Goal: Task Accomplishment & Management: Use online tool/utility

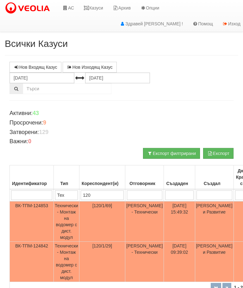
scroll to position [97, 0]
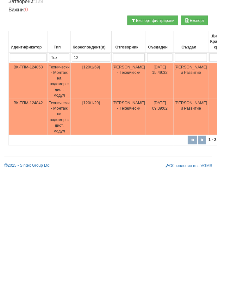
type input "1"
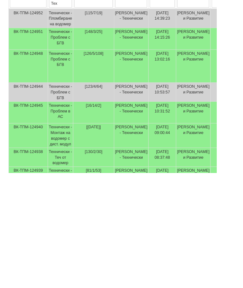
type input "8"
type input "80"
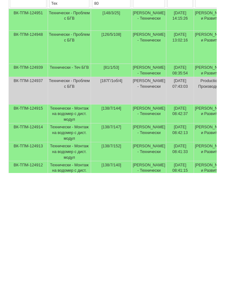
type input "80"
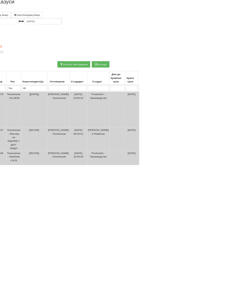
scroll to position [41, 0]
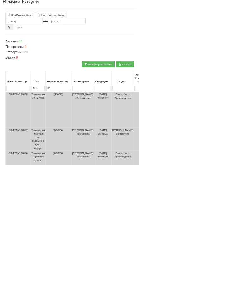
type input "8"
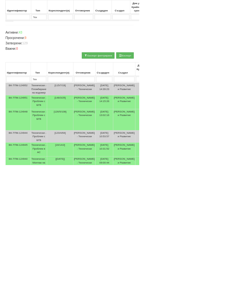
scroll to position [207, 0]
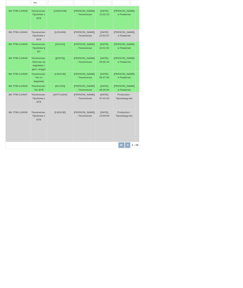
click at [77, 177] on td "Технически - Теч БГВ" at bounding box center [68, 178] width 29 height 15
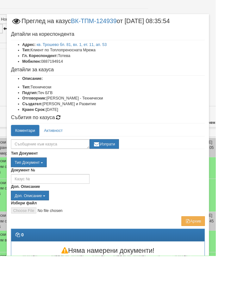
scroll to position [24, 52]
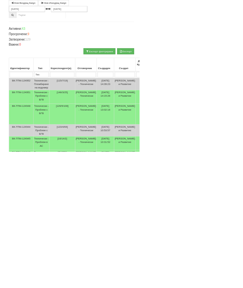
scroll to position [0, 0]
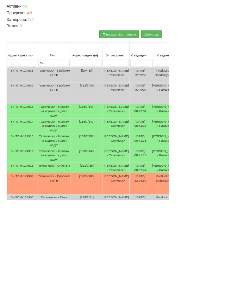
scroll to position [104, 0]
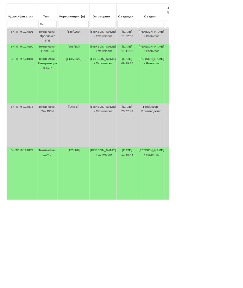
scroll to position [159, 0]
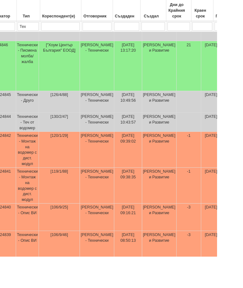
scroll to position [251, 36]
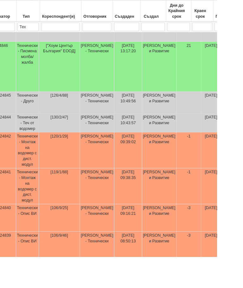
select select "5"
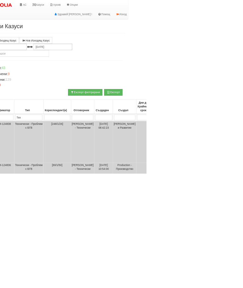
scroll to position [0, 0]
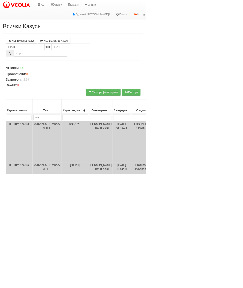
click at [112, 190] on input "search" at bounding box center [125, 195] width 43 height 10
type input "8"
type input "81"
select select "1"
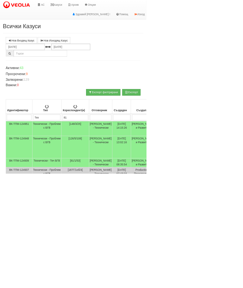
type input "81"
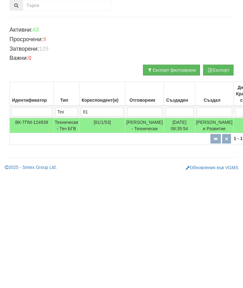
type input "81"
click at [71, 201] on td "Технически - Теч БГВ" at bounding box center [67, 208] width 26 height 15
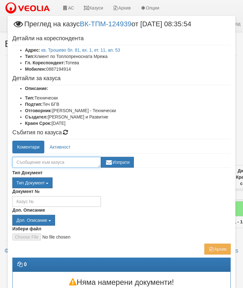
click at [66, 161] on textarea at bounding box center [56, 162] width 89 height 11
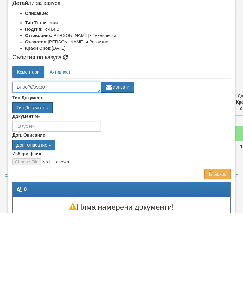
type textarea "14.08/////09:30"
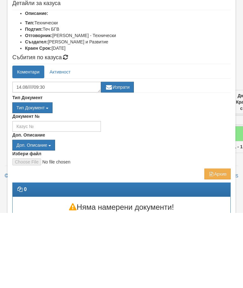
click at [124, 157] on button "Изпрати" at bounding box center [117, 162] width 33 height 11
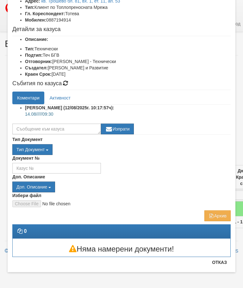
scroll to position [49, 0]
click at [219, 267] on button "Отказ" at bounding box center [220, 262] width 23 height 10
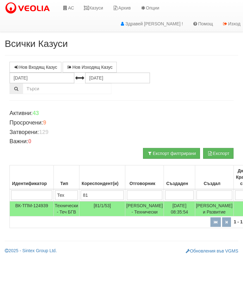
click at [107, 196] on input "81" at bounding box center [102, 195] width 43 height 10
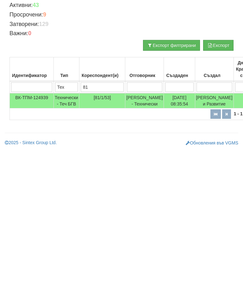
type input "8"
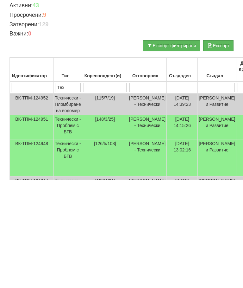
scroll to position [0, 254]
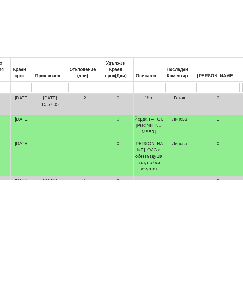
click at [170, 190] on input "search" at bounding box center [180, 195] width 28 height 10
type input "1"
type input "14"
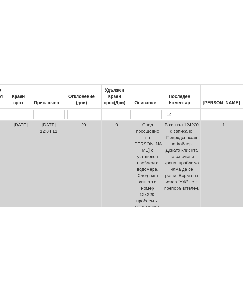
type input "14"
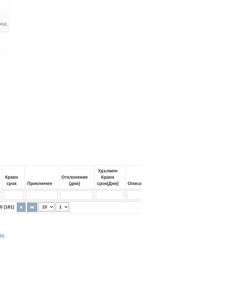
scroll to position [0, 231]
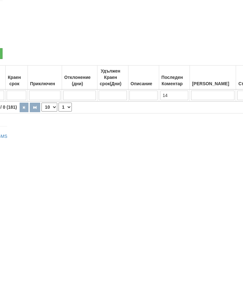
type input "1"
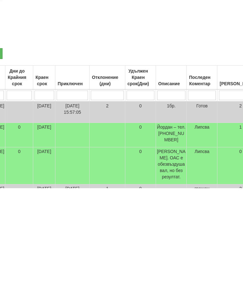
type input "3"
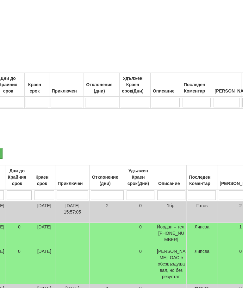
scroll to position [73, 231]
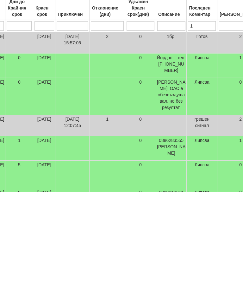
type input "13"
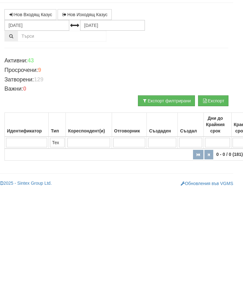
scroll to position [0, 234]
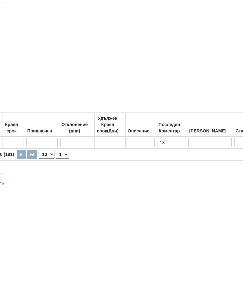
type input "1"
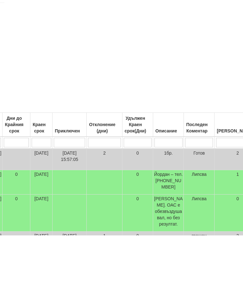
scroll to position [0, 254]
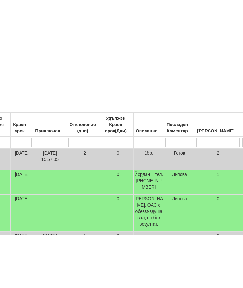
type input "П"
type input "Пр"
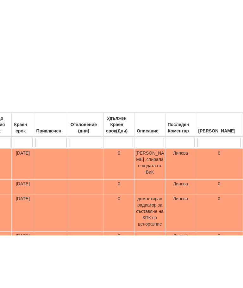
type input "Пр"
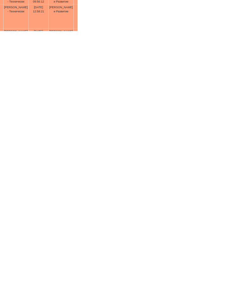
scroll to position [0, 71]
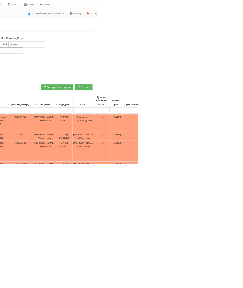
type input "П"
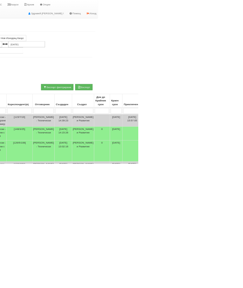
scroll to position [0, 68]
type input "[PERSON_NAME]"
type input "Ак"
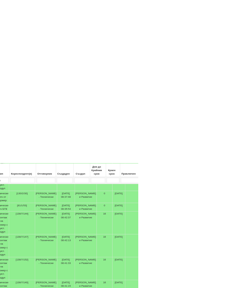
scroll to position [287, 63]
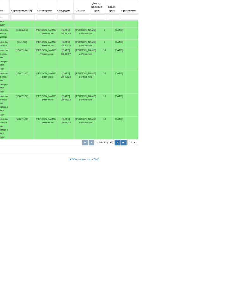
type input "Ак"
click at [203, 256] on button "button" at bounding box center [207, 252] width 9 height 10
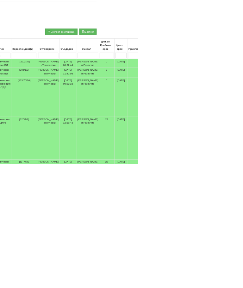
scroll to position [100, 64]
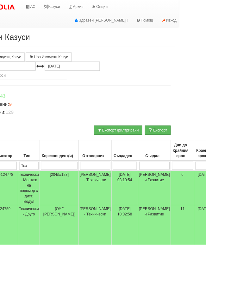
scroll to position [0, 33]
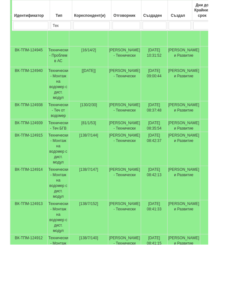
scroll to position [208, 0]
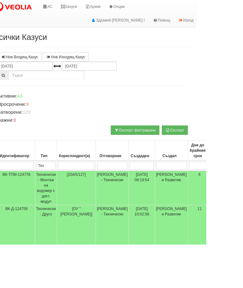
scroll to position [0, 0]
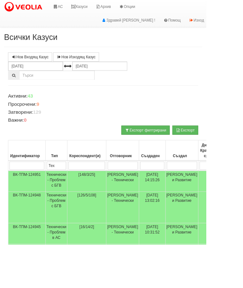
select select "1"
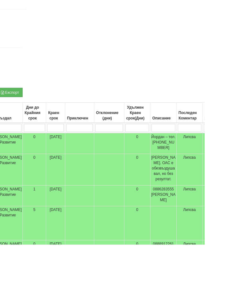
scroll to position [44, 205]
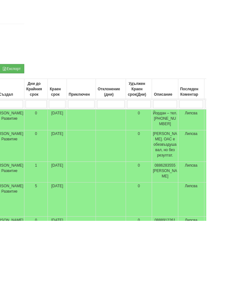
type input "[PERSON_NAME]"
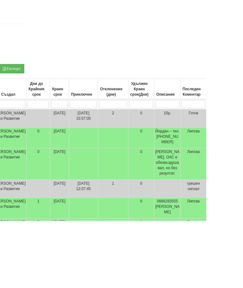
type input "П"
type input "Пр"
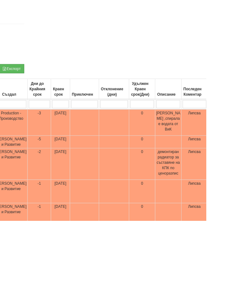
type input "Пр"
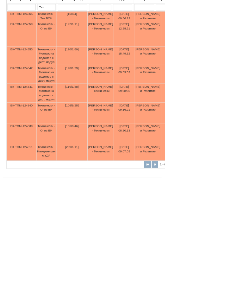
scroll to position [196, 0]
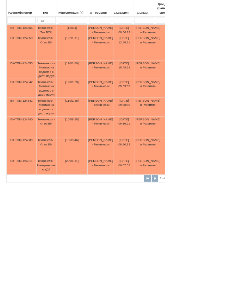
type input "Пр"
click at [74, 109] on td "Технически - Монтаж на водомер с дист. модул" at bounding box center [68, 103] width 29 height 28
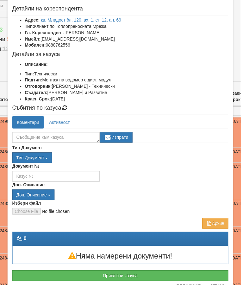
scroll to position [29, 0]
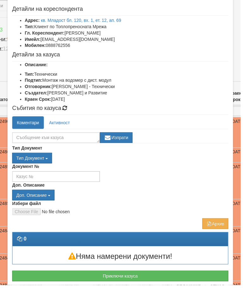
click at [221, 288] on button "Отказ" at bounding box center [220, 289] width 23 height 10
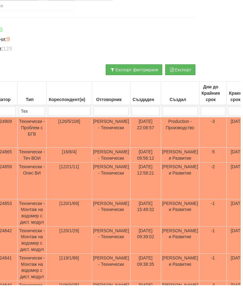
click at [41, 224] on td "Технически - Монтаж на водомер с дист. модул" at bounding box center [32, 215] width 29 height 28
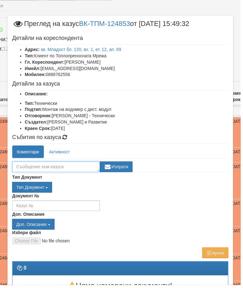
click at [45, 168] on textarea at bounding box center [56, 168] width 89 height 11
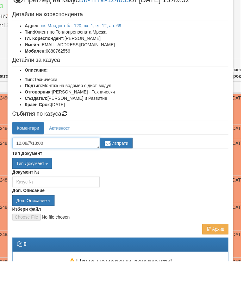
type textarea "12.08////13:00"
click at [123, 163] on button "Изпрати" at bounding box center [117, 168] width 33 height 11
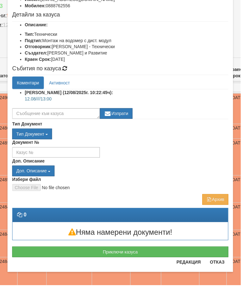
scroll to position [69, 0]
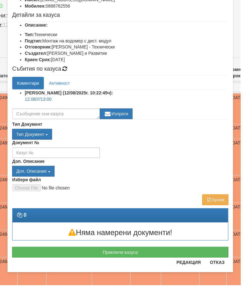
click at [219, 264] on button "Отказ" at bounding box center [220, 265] width 23 height 10
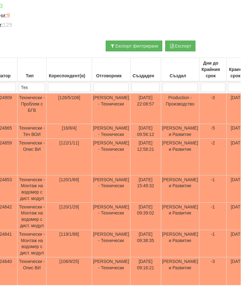
click at [35, 228] on td "Технически - Монтаж на водомер с дист. модул" at bounding box center [32, 219] width 29 height 28
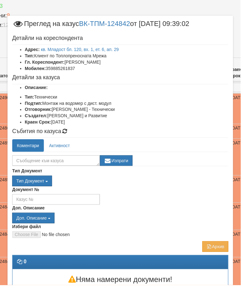
scroll to position [34, 0]
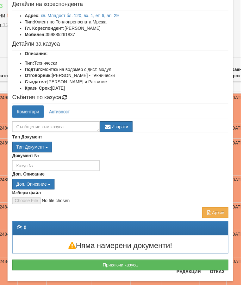
click at [220, 276] on button "Отказ" at bounding box center [220, 274] width 23 height 10
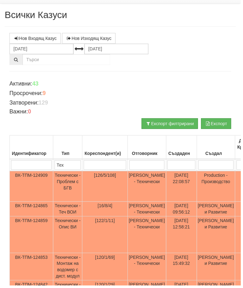
scroll to position [0, 0]
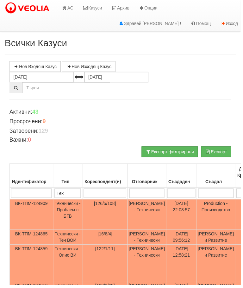
click at [96, 6] on link "Казуси" at bounding box center [93, 8] width 29 height 16
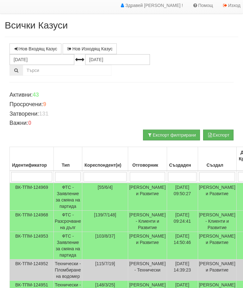
scroll to position [20, 0]
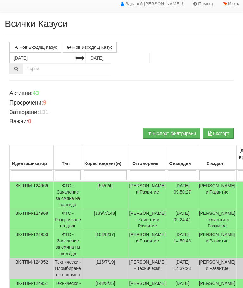
click at [65, 174] on input "search" at bounding box center [68, 175] width 26 height 10
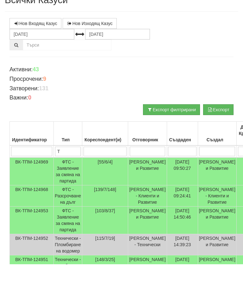
type input "Те"
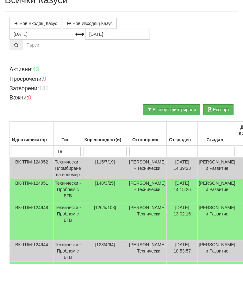
type input "Тех"
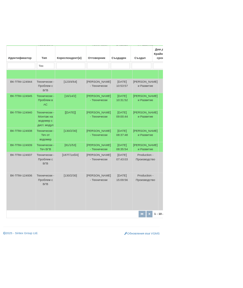
scroll to position [272, 0]
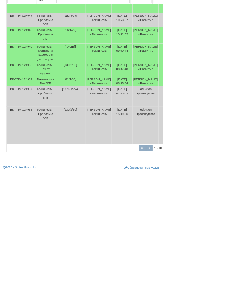
type input "Тех"
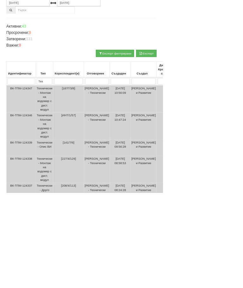
scroll to position [110, 0]
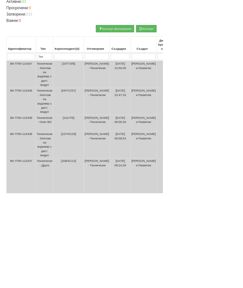
select select "1"
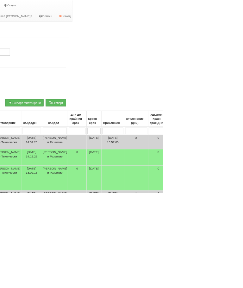
scroll to position [0, 135]
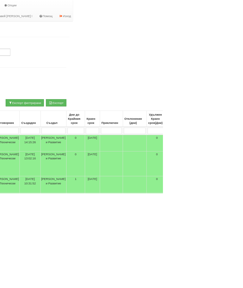
scroll to position [0, 129]
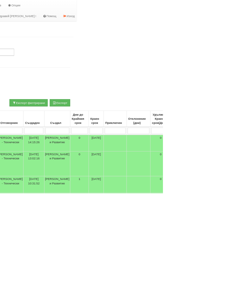
type input "П"
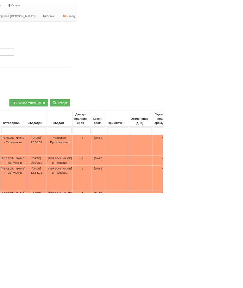
type input "Пр"
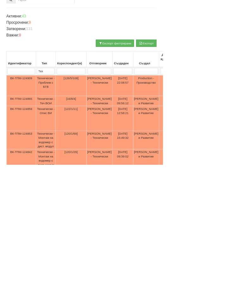
scroll to position [156, 0]
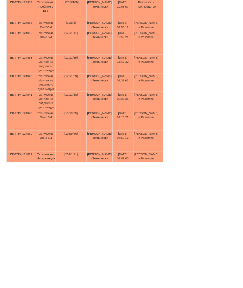
click at [67, 184] on td "Технически - Монтаж на водомер с дист. модул" at bounding box center [68, 198] width 29 height 28
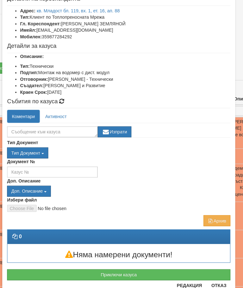
scroll to position [87, 157]
click at [212, 280] on button "Отказ" at bounding box center [220, 279] width 23 height 10
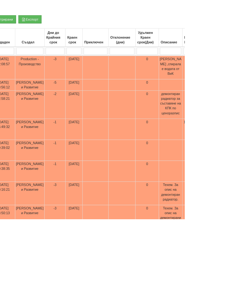
scroll to position [128, 179]
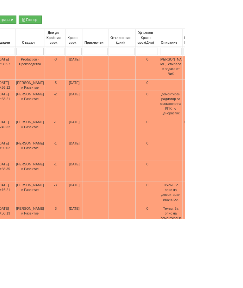
type input "П"
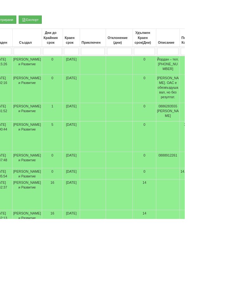
scroll to position [128, 172]
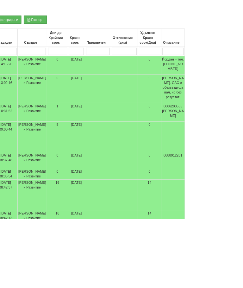
type input "А"
type input "Ак"
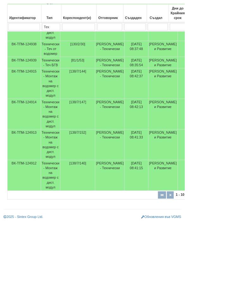
scroll to position [304, 0]
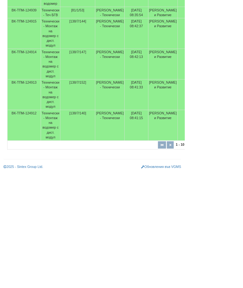
type input "Ак"
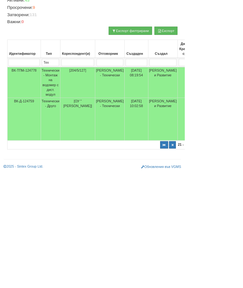
select select "3"
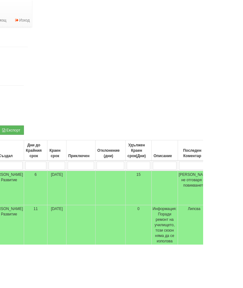
scroll to position [0, 202]
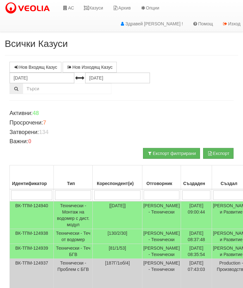
select select "2"
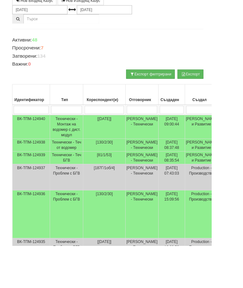
scroll to position [1, 0]
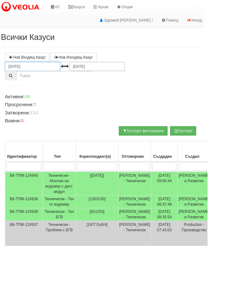
click at [46, 76] on input "[DATE]" at bounding box center [38, 78] width 65 height 11
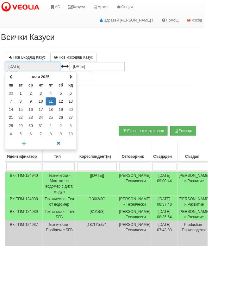
scroll to position [0, 4]
click at [16, 88] on th at bounding box center [12, 91] width 11 height 10
click at [15, 89] on span at bounding box center [12, 90] width 4 height 4
click at [48, 108] on td "1" at bounding box center [48, 110] width 12 height 10
type input "01.05.2025"
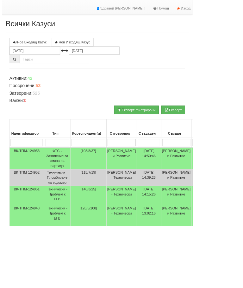
scroll to position [14, 0]
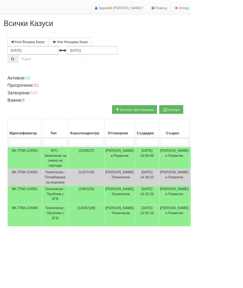
click at [76, 178] on input "search" at bounding box center [70, 182] width 31 height 10
type input "Т"
type input "Тех"
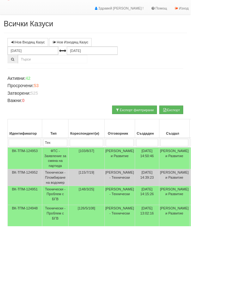
type input "Тех"
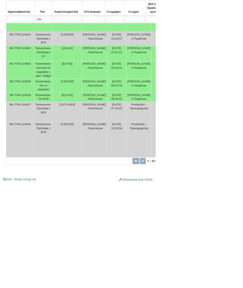
scroll to position [272, 0]
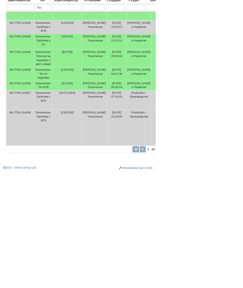
type input "Тех"
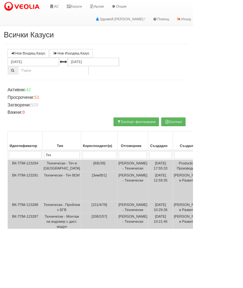
select select "1"
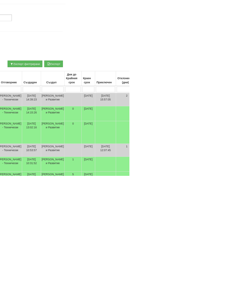
scroll to position [49, 100]
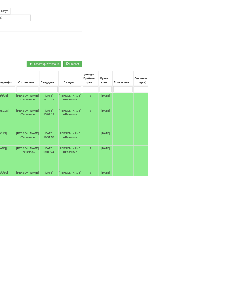
scroll to position [49, 94]
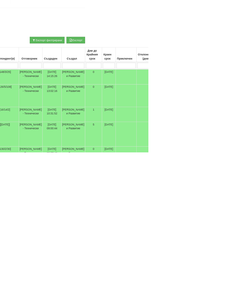
type input "П"
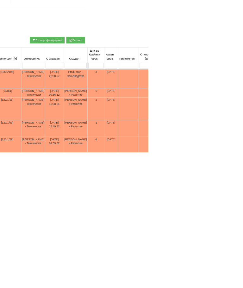
type input "Пр"
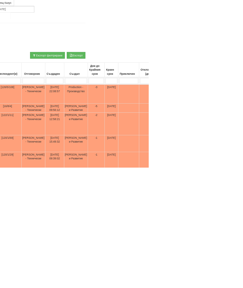
type input "Пр"
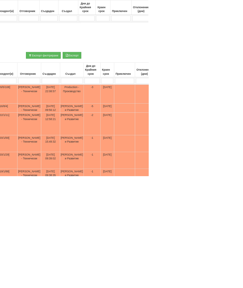
scroll to position [247, 100]
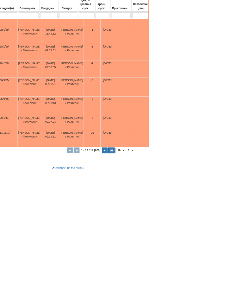
type input "Пр"
click at [178, 247] on button "button" at bounding box center [183, 252] width 10 height 10
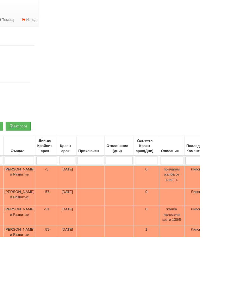
scroll to position [0, 0]
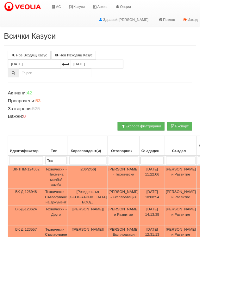
select select "1"
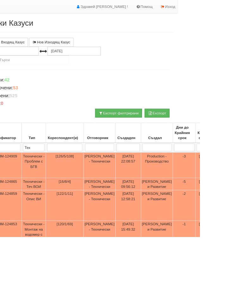
scroll to position [19, 28]
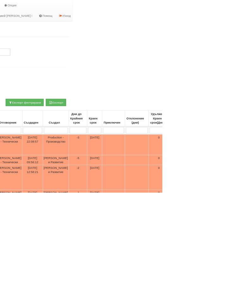
type input "П"
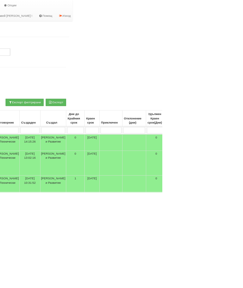
scroll to position [0, 128]
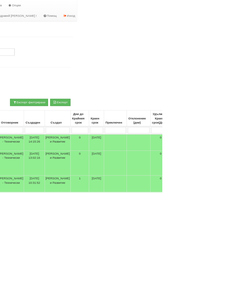
type input "[PERSON_NAME]"
type input "Ак"
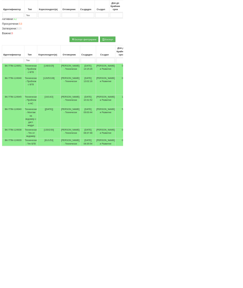
scroll to position [250, 6]
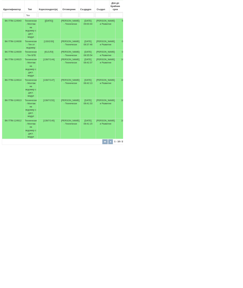
type input "Ак"
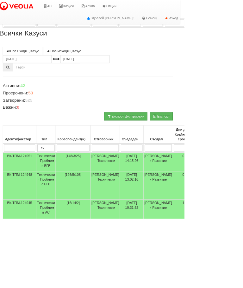
select select "3"
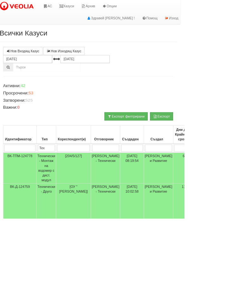
scroll to position [0, 0]
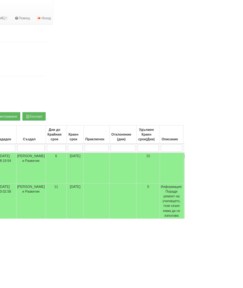
scroll to position [0, 173]
type input "[PERSON_NAME]"
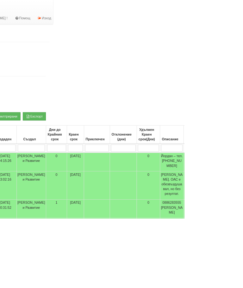
select select "1"
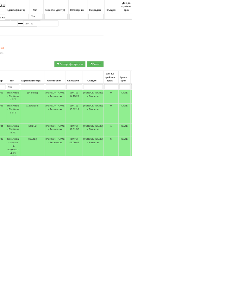
scroll to position [96, 0]
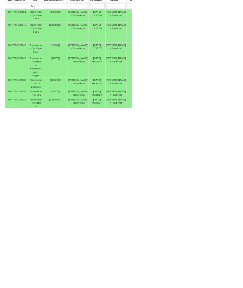
click at [72, 130] on td "Технически - Проблем с БГВ" at bounding box center [67, 148] width 26 height 37
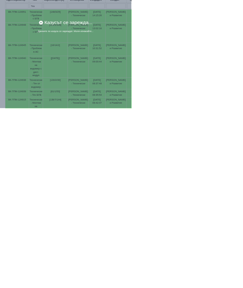
scroll to position [59, 0]
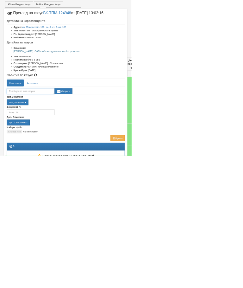
click at [101, 170] on textarea at bounding box center [56, 168] width 89 height 11
type textarea "Готов"
click at [134, 166] on button "Изпрати" at bounding box center [117, 168] width 33 height 11
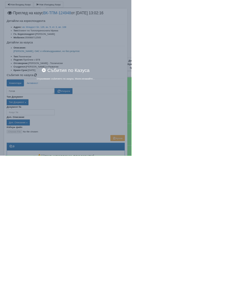
scroll to position [59, 0]
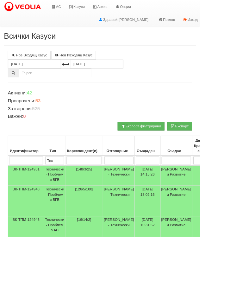
select select "37"
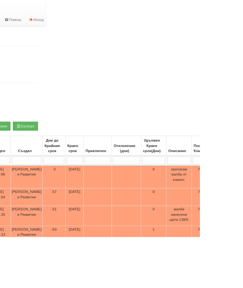
scroll to position [0, 200]
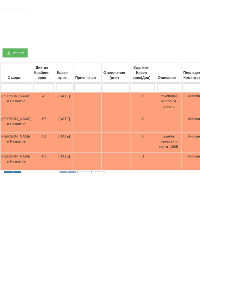
type input "П"
type input "Пр"
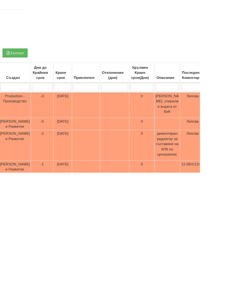
select select "1"
type input "Пр"
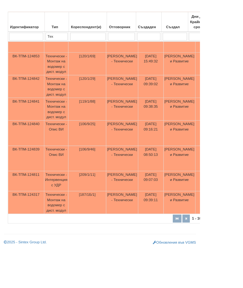
scroll to position [243, 0]
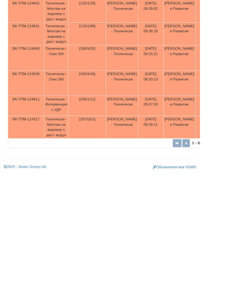
type input "Пр"
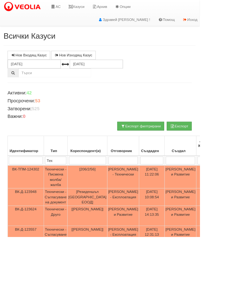
scroll to position [0, 1]
select select "1"
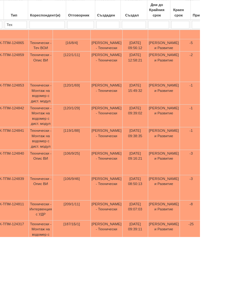
scroll to position [184, 0]
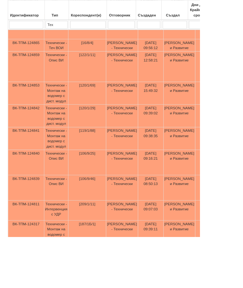
click at [67, 288] on td "Технически - Монтаж на водомер с дист. модул" at bounding box center [68, 282] width 29 height 28
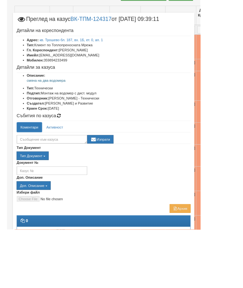
scroll to position [167, 0]
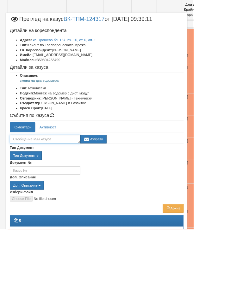
click at [100, 173] on textarea at bounding box center [56, 175] width 89 height 11
type textarea "Ч"
type textarea "Ще звъне"
click at [134, 172] on button "Изпрати" at bounding box center [117, 175] width 33 height 11
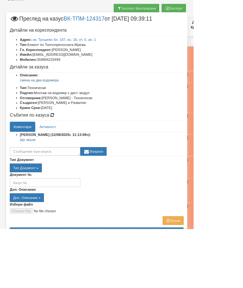
scroll to position [143, 0]
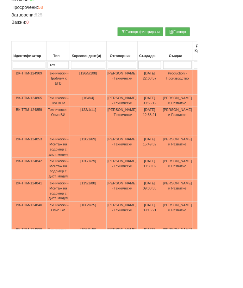
scroll to position [113, 0]
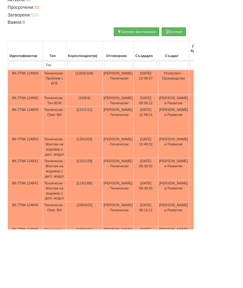
click at [72, 218] on td "Технически - Монтаж на водомер с дист. модул" at bounding box center [68, 212] width 29 height 28
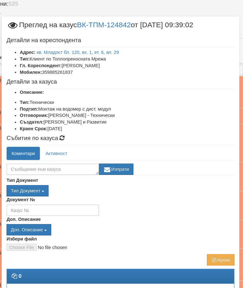
scroll to position [0, 0]
click at [39, 163] on textarea at bounding box center [56, 162] width 89 height 11
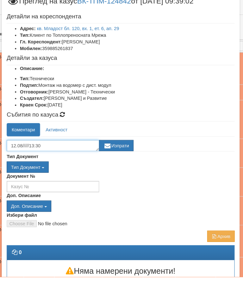
type textarea "12.08/////13:30"
click at [115, 157] on button "Изпрати" at bounding box center [117, 162] width 33 height 11
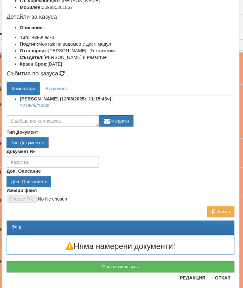
scroll to position [50, 0]
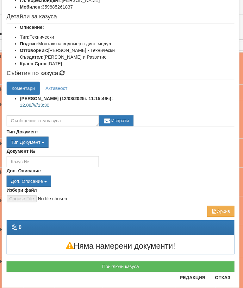
click at [212, 273] on button "Отказ" at bounding box center [220, 278] width 23 height 10
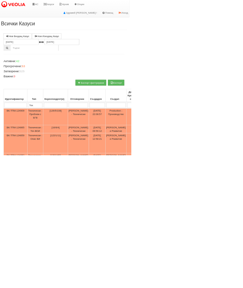
scroll to position [0, 3]
click at [100, 7] on link "Казуси" at bounding box center [90, 8] width 29 height 16
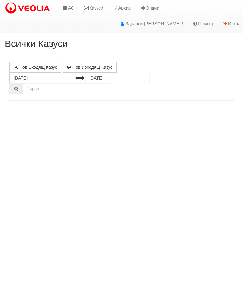
select select "10"
select select "1"
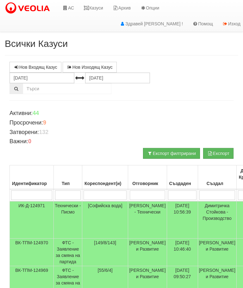
click at [70, 196] on input "search" at bounding box center [68, 195] width 26 height 10
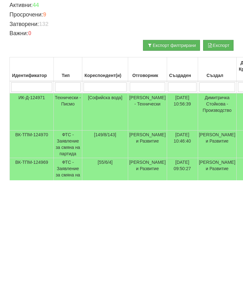
type input "Т"
type input "Те"
type input "Тех"
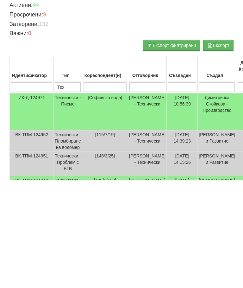
type input "Тех"
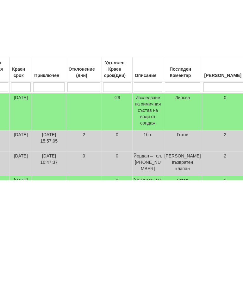
type input "Тех"
type input "П"
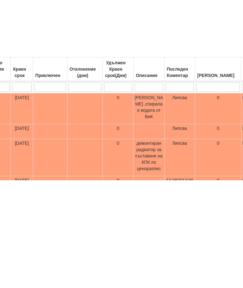
type input "Пр"
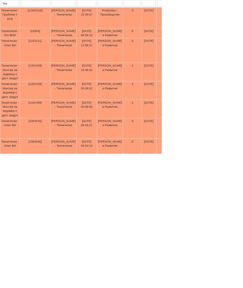
scroll to position [132, 53]
type input "Пр"
click at [19, 152] on td "Технически - Монтаж на водомер с дист. модул" at bounding box center [15, 166] width 29 height 28
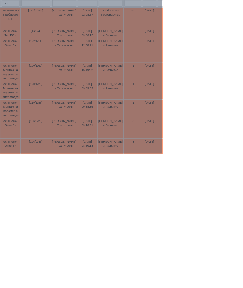
scroll to position [76, 53]
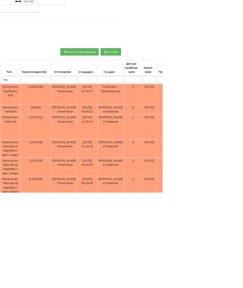
click at [20, 257] on td "Технически - Монтаж на водомер с дист. модул" at bounding box center [15, 250] width 29 height 28
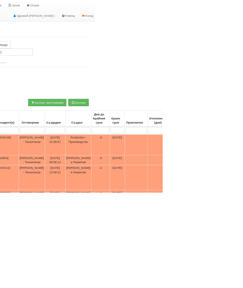
scroll to position [0, 0]
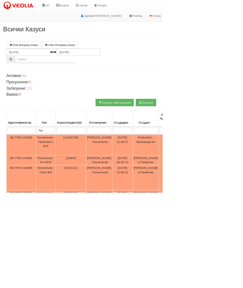
click at [75, 213] on td "Технически - Проблем с БГВ" at bounding box center [68, 216] width 29 height 31
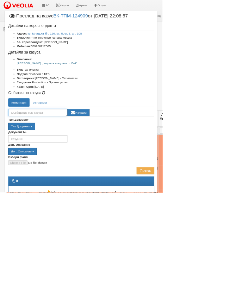
click at [101, 164] on textarea at bounding box center [56, 168] width 89 height 11
type textarea "Готов"
click at [134, 171] on button "Изпрати" at bounding box center [117, 168] width 33 height 11
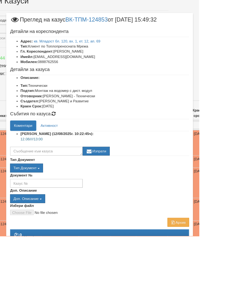
scroll to position [42, 33]
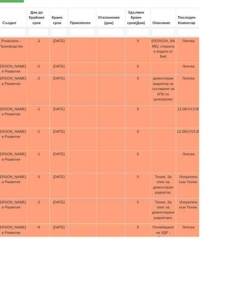
scroll to position [156, 204]
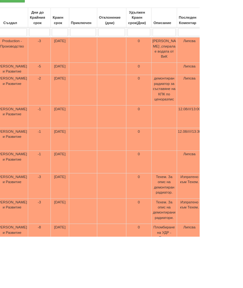
type input "П"
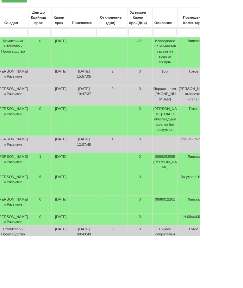
scroll to position [156, 202]
type input "А"
type input "Ак"
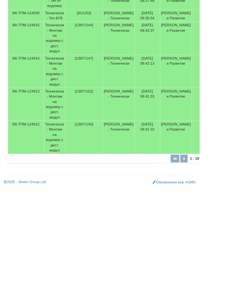
scroll to position [313, 0]
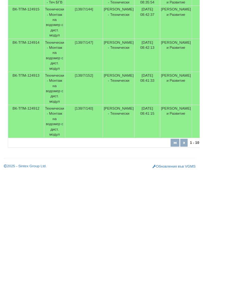
type input "Ак"
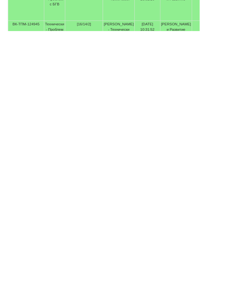
select select "3"
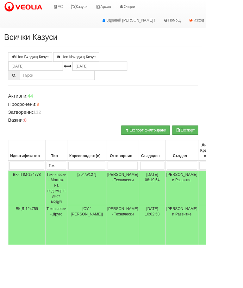
click at [101, 193] on input "search" at bounding box center [102, 195] width 43 height 10
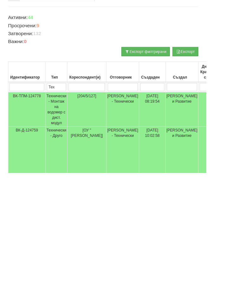
type input "1"
select select "1"
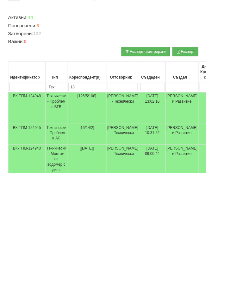
type input "187"
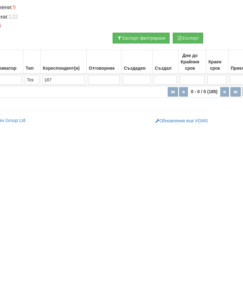
scroll to position [0, 0]
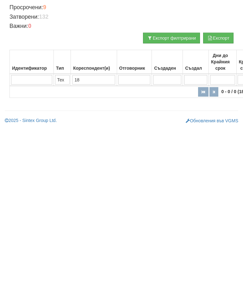
type input "1"
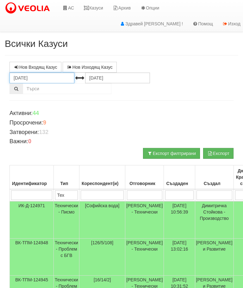
click at [48, 79] on input "12.07.2025" at bounding box center [42, 78] width 65 height 11
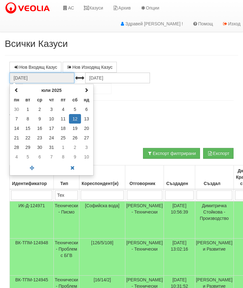
click at [18, 88] on span at bounding box center [16, 90] width 4 height 4
click at [86, 109] on td "1" at bounding box center [86, 110] width 11 height 10
type input "01.06.2025"
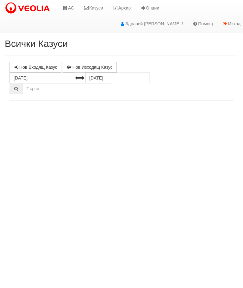
select select "10"
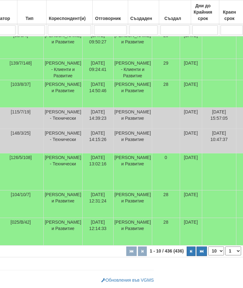
scroll to position [250, 94]
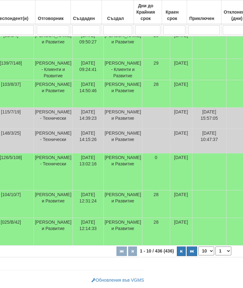
click at [187, 250] on button "button" at bounding box center [192, 252] width 10 height 10
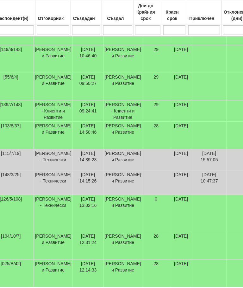
select select "44"
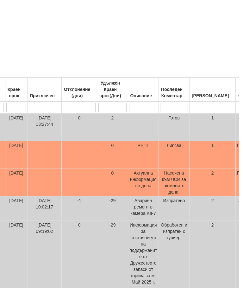
scroll to position [88, 266]
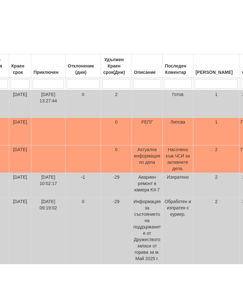
type input "А"
select select "1"
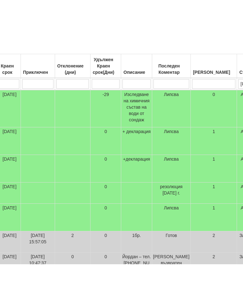
type input "Ак"
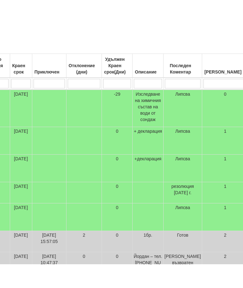
type input "Ак"
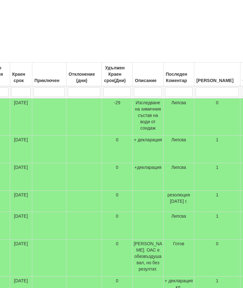
scroll to position [103, 0]
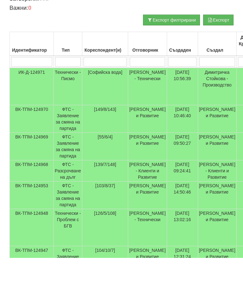
type input "Ак"
click at [66, 87] on input "search" at bounding box center [68, 92] width 26 height 10
type input "Те"
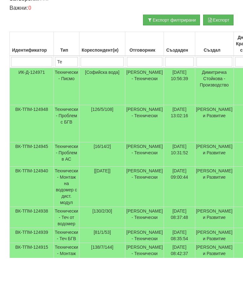
type input "Тех"
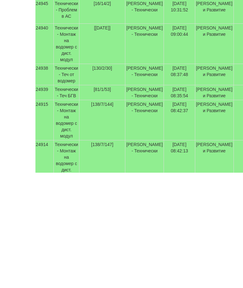
scroll to position [161, 0]
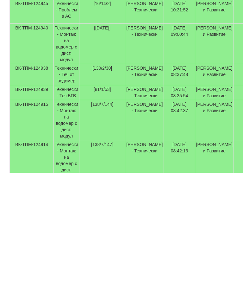
type input "Тех"
click at [69, 179] on td "Технически - Теч от водомер" at bounding box center [67, 189] width 26 height 21
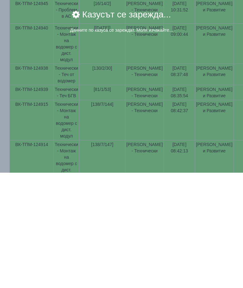
scroll to position [276, 0]
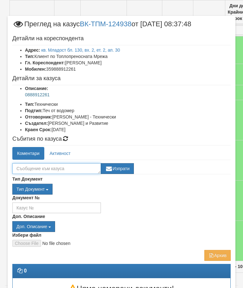
click at [53, 168] on textarea at bounding box center [56, 168] width 89 height 11
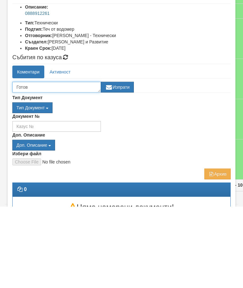
type textarea "Готов"
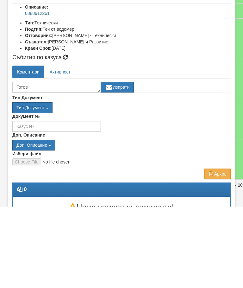
click at [120, 163] on button "Изпрати" at bounding box center [117, 168] width 33 height 11
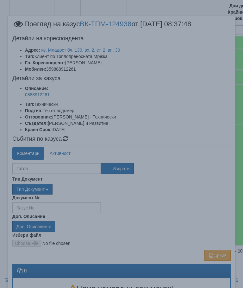
scroll to position [16, 0]
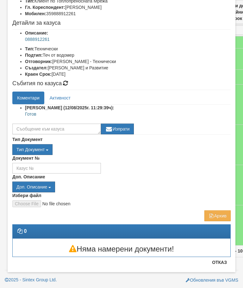
click at [218, 258] on button "Отказ" at bounding box center [220, 262] width 23 height 10
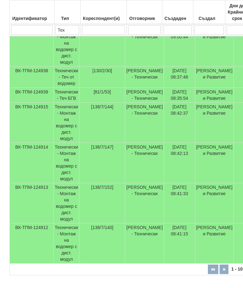
scroll to position [284, 0]
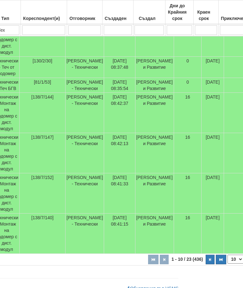
click at [220, 261] on icon "button" at bounding box center [221, 259] width 3 height 3
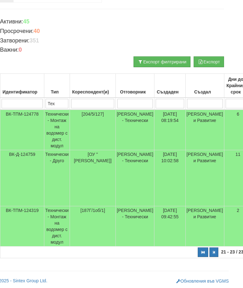
scroll to position [92, 10]
click at [198, 250] on button "button" at bounding box center [203, 253] width 10 height 10
select select "1"
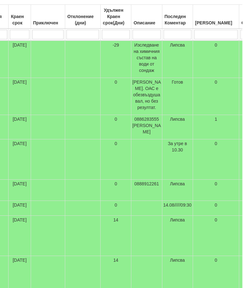
scroll to position [160, 253]
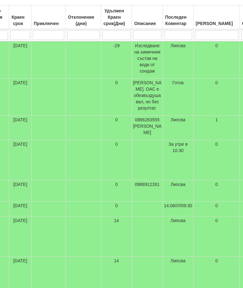
type input "А"
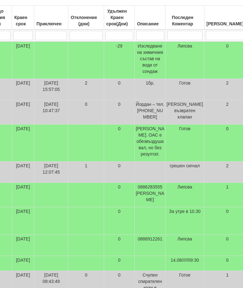
type input "П"
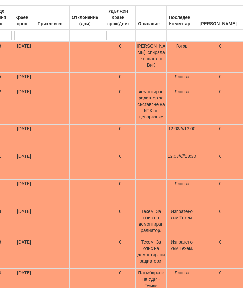
type input "Пр"
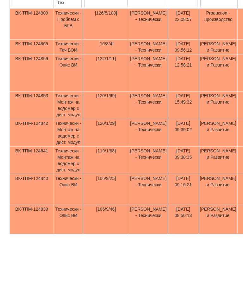
scroll to position [145, 0]
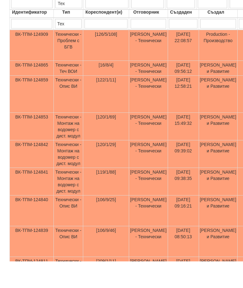
click at [67, 102] on td "Технически - Опис ВИ" at bounding box center [68, 120] width 29 height 37
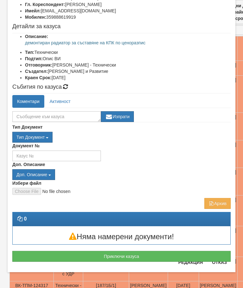
scroll to position [58, 0]
click at [219, 264] on button "Отказ" at bounding box center [220, 262] width 23 height 10
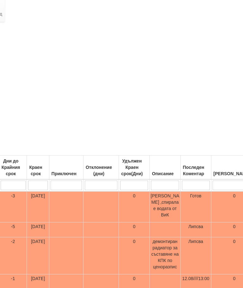
scroll to position [10, 257]
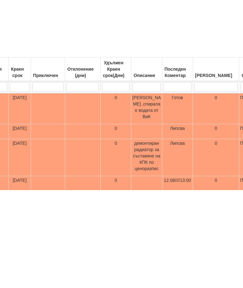
type input "П"
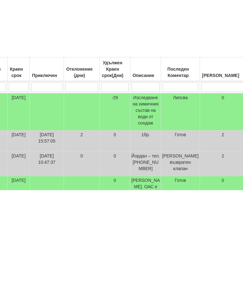
type input "А"
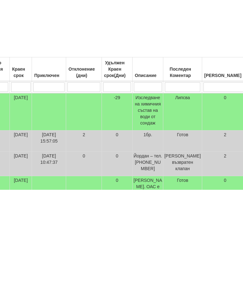
type input "А"
type input "Ак"
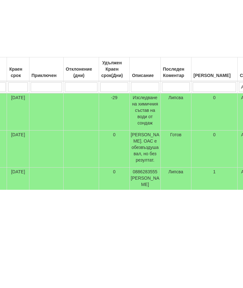
scroll to position [10, 253]
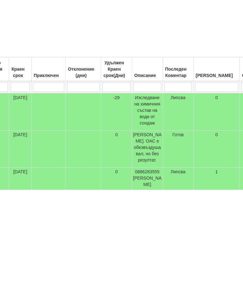
type input "А"
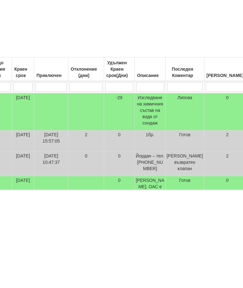
type input "Пр"
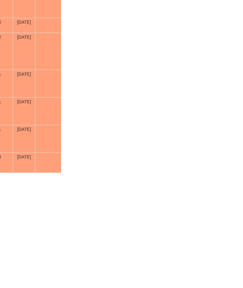
scroll to position [99, 253]
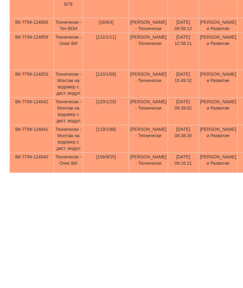
click at [66, 185] on td "Технически - Монтаж на водомер с дист. модул" at bounding box center [68, 199] width 29 height 28
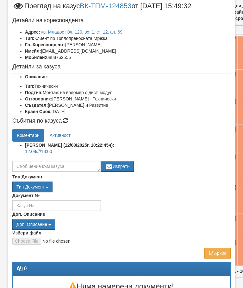
scroll to position [10, 0]
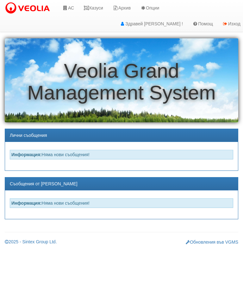
click at [73, 5] on link "АС" at bounding box center [68, 8] width 21 height 16
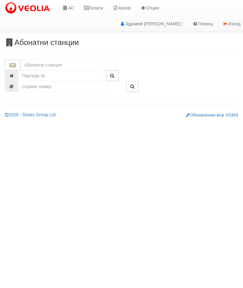
click at [60, 62] on input "text" at bounding box center [69, 65] width 96 height 11
click at [64, 73] on div "120/1 - Младост - "ВЕОЛИЯ"" at bounding box center [69, 74] width 94 height 7
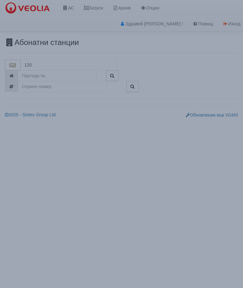
type input "120/1 - Младост - "ВЕОЛИЯ""
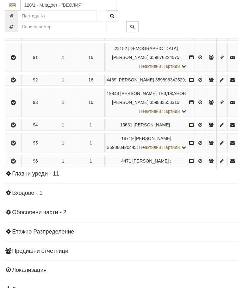
scroll to position [1886, 0]
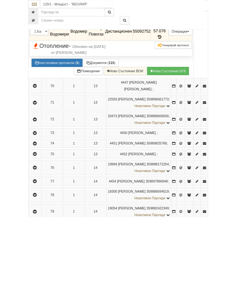
scroll to position [1533, 0]
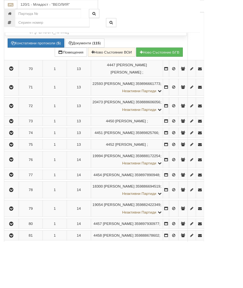
click at [182, 20] on icon at bounding box center [179, 17] width 5 height 6
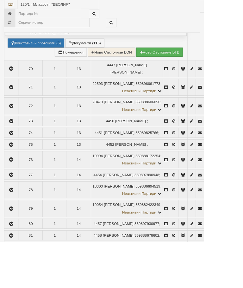
select select "10"
select select "1"
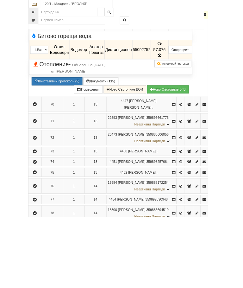
scroll to position [1520, 0]
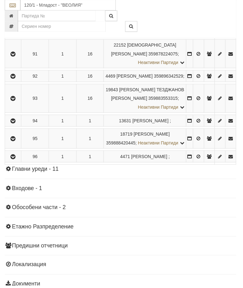
scroll to position [1889, 0]
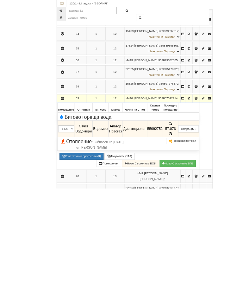
scroll to position [1447, 0]
